Goal: Task Accomplishment & Management: Manage account settings

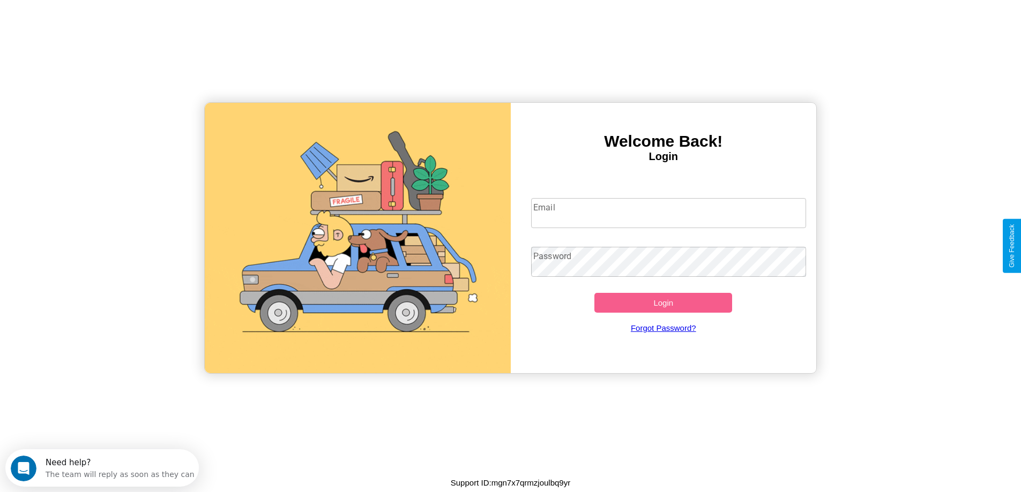
click at [668, 213] on input "Email" at bounding box center [668, 213] width 275 height 30
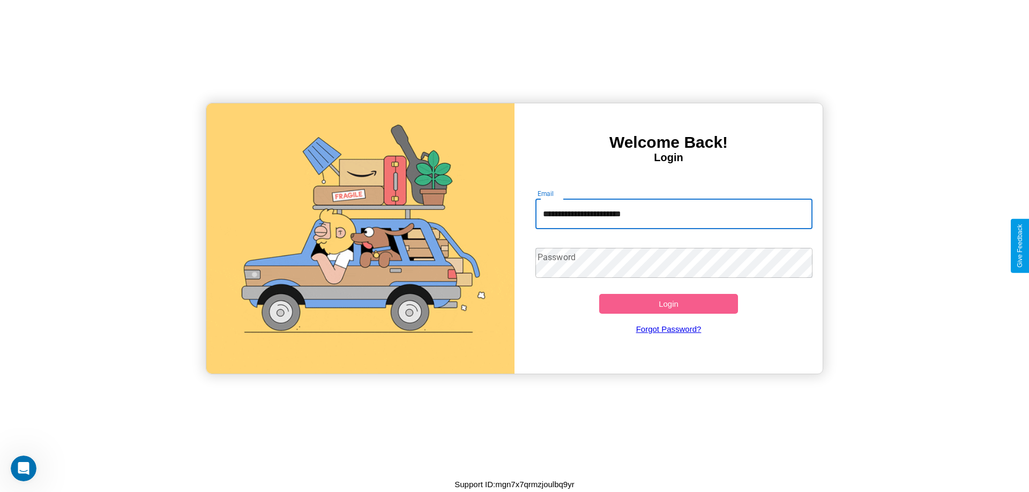
type input "**********"
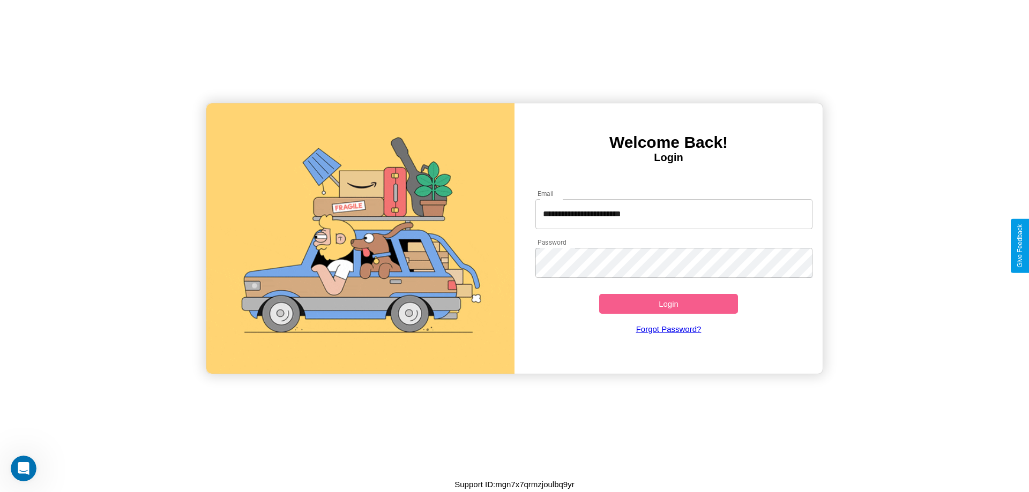
click at [668, 304] on button "Login" at bounding box center [668, 304] width 139 height 20
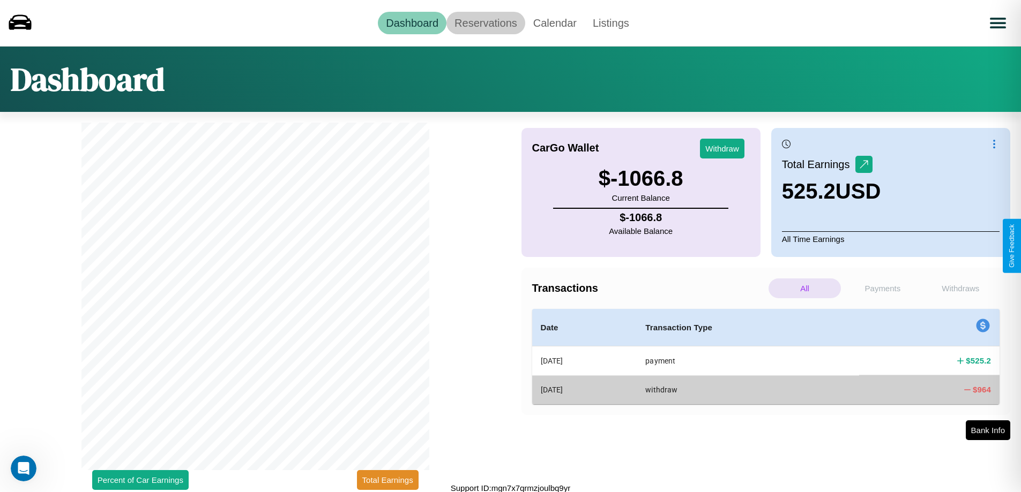
click at [485, 23] on link "Reservations" at bounding box center [485, 23] width 79 height 23
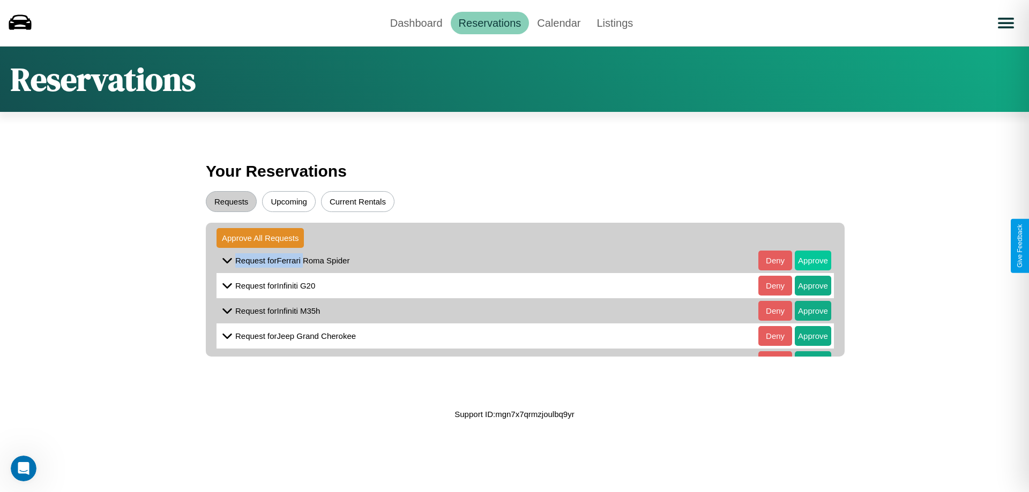
click at [805, 260] on button "Approve" at bounding box center [813, 261] width 36 height 20
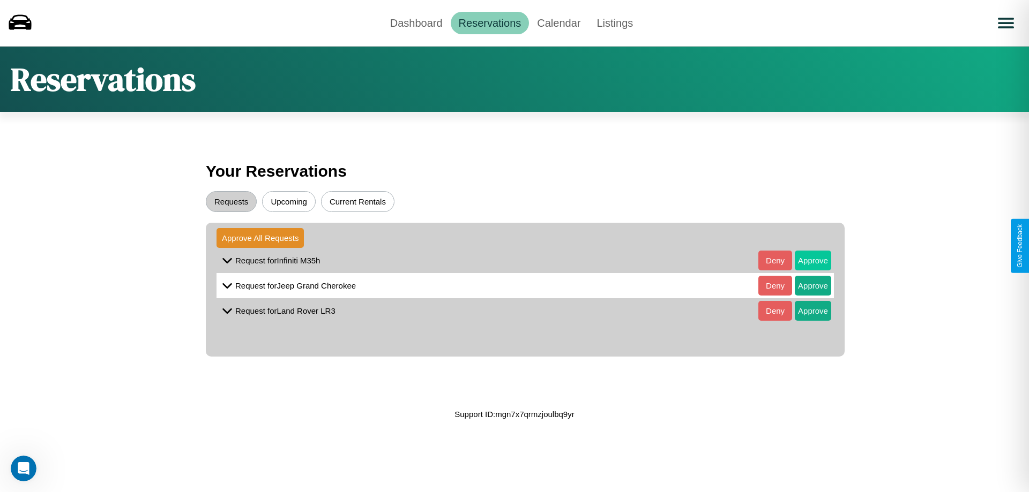
click at [805, 260] on button "Approve" at bounding box center [813, 261] width 36 height 20
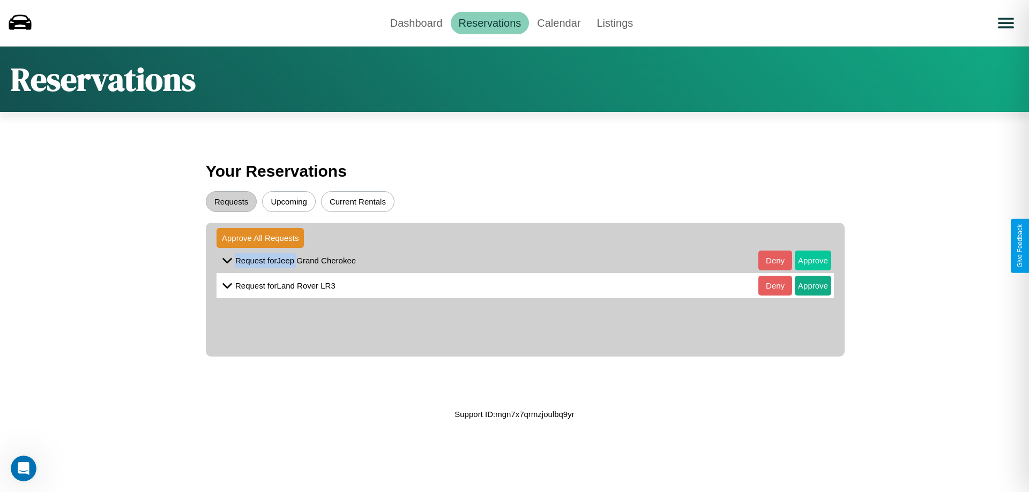
click at [805, 260] on button "Approve" at bounding box center [813, 261] width 36 height 20
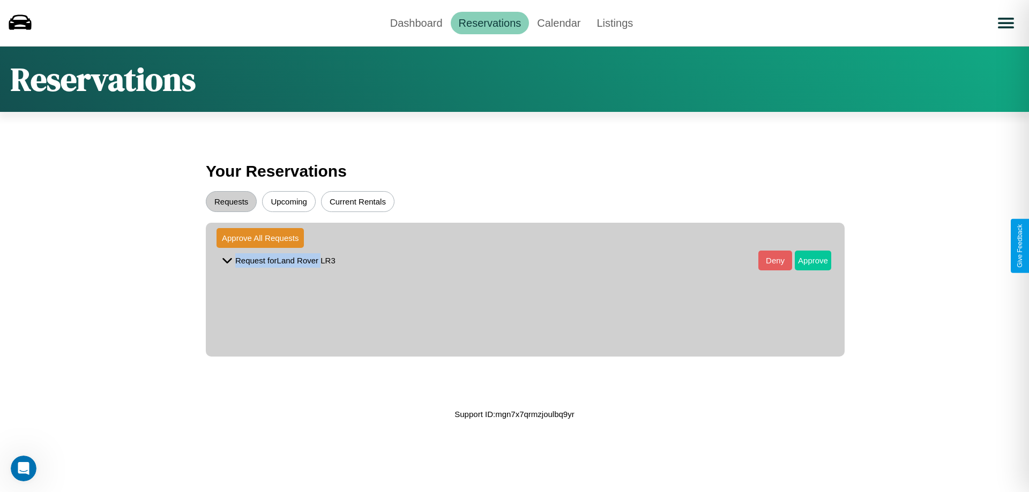
click at [805, 260] on button "Approve" at bounding box center [813, 261] width 36 height 20
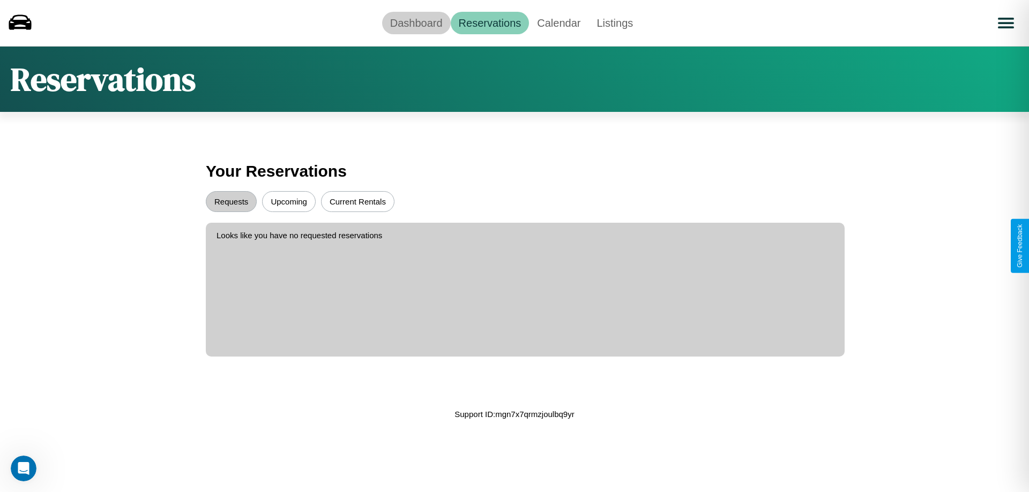
click at [416, 23] on link "Dashboard" at bounding box center [416, 23] width 69 height 23
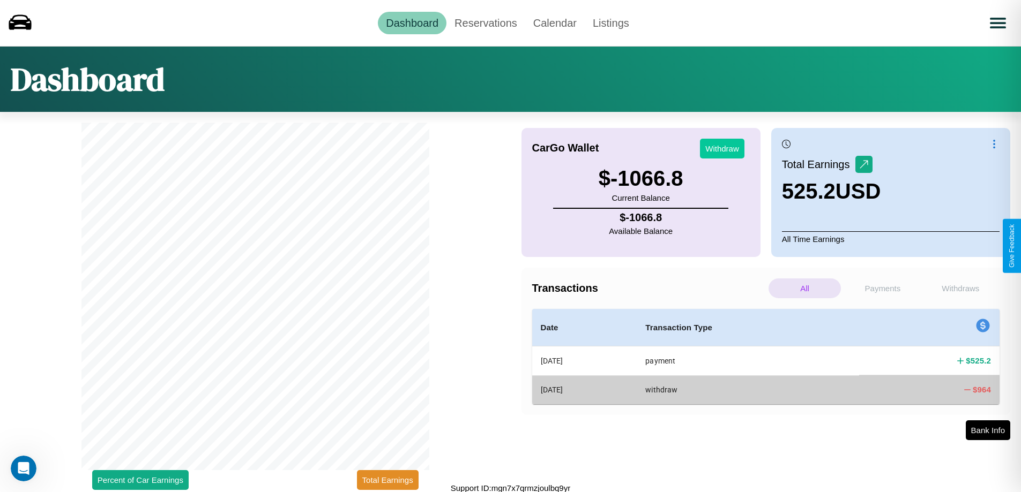
click at [722, 148] on button "Withdraw" at bounding box center [722, 149] width 44 height 20
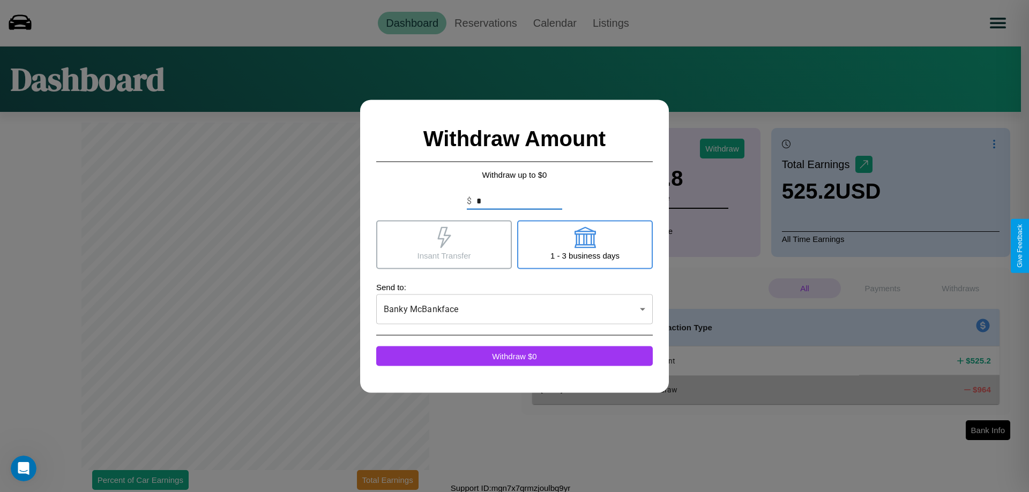
click at [444, 244] on icon at bounding box center [443, 237] width 13 height 21
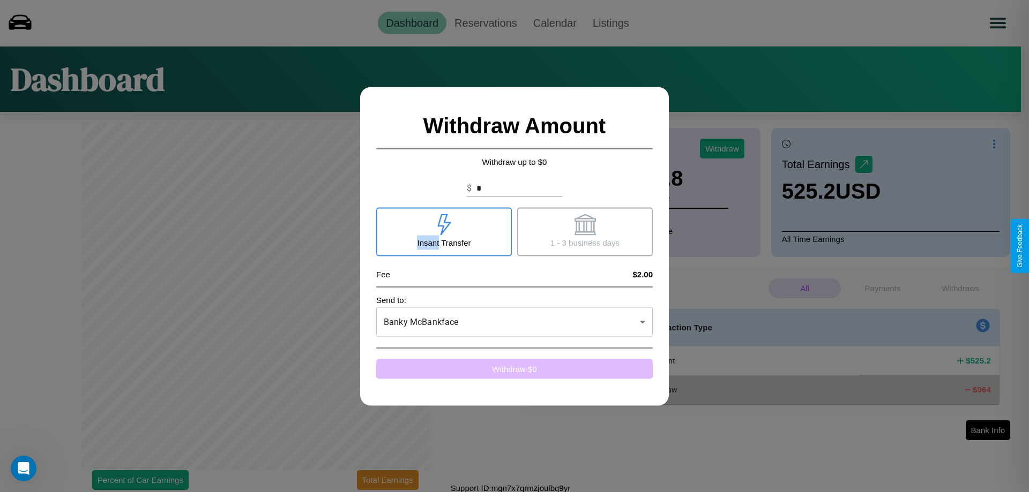
click at [514, 369] on button "Withdraw $ 0" at bounding box center [514, 369] width 276 height 20
